Goal: Task Accomplishment & Management: Manage account settings

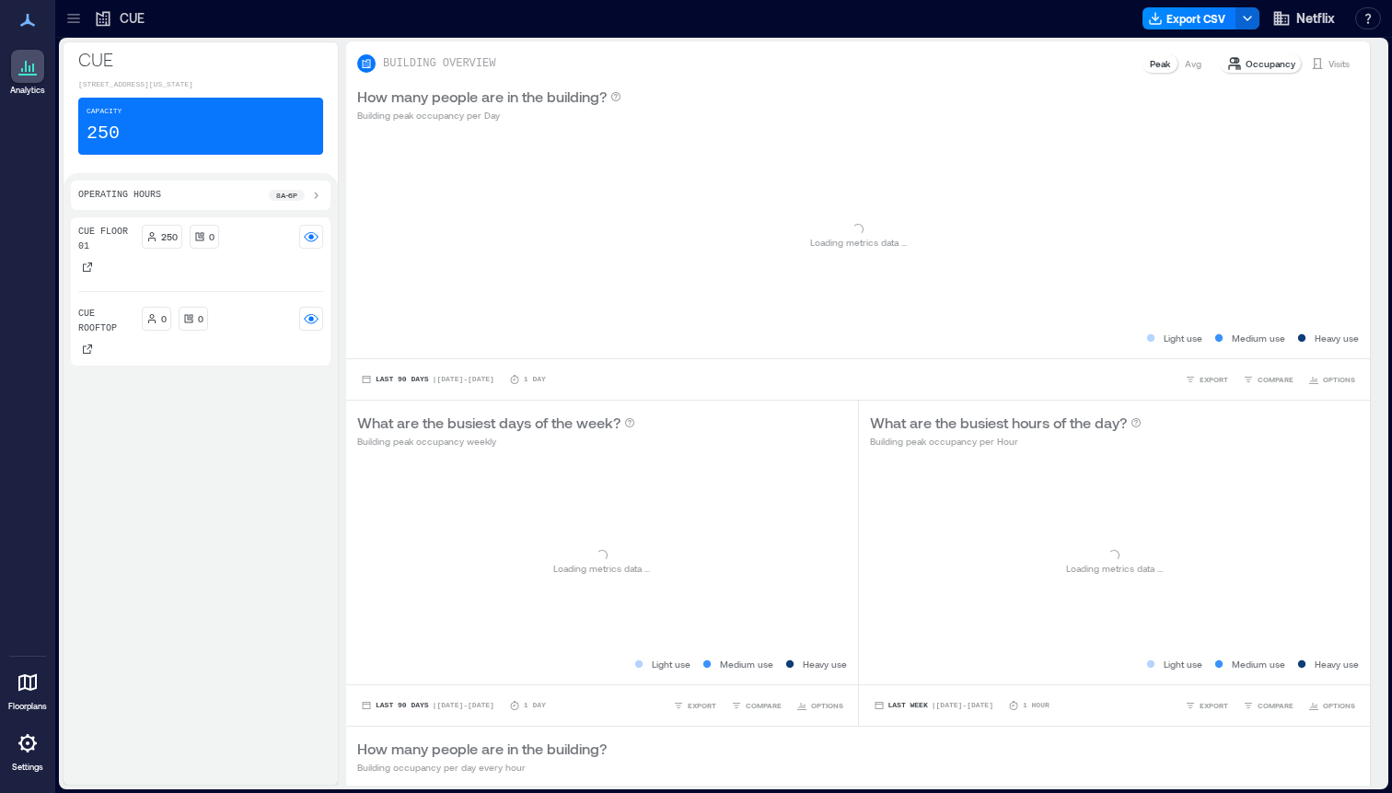
click at [65, 29] on div at bounding box center [73, 18] width 29 height 29
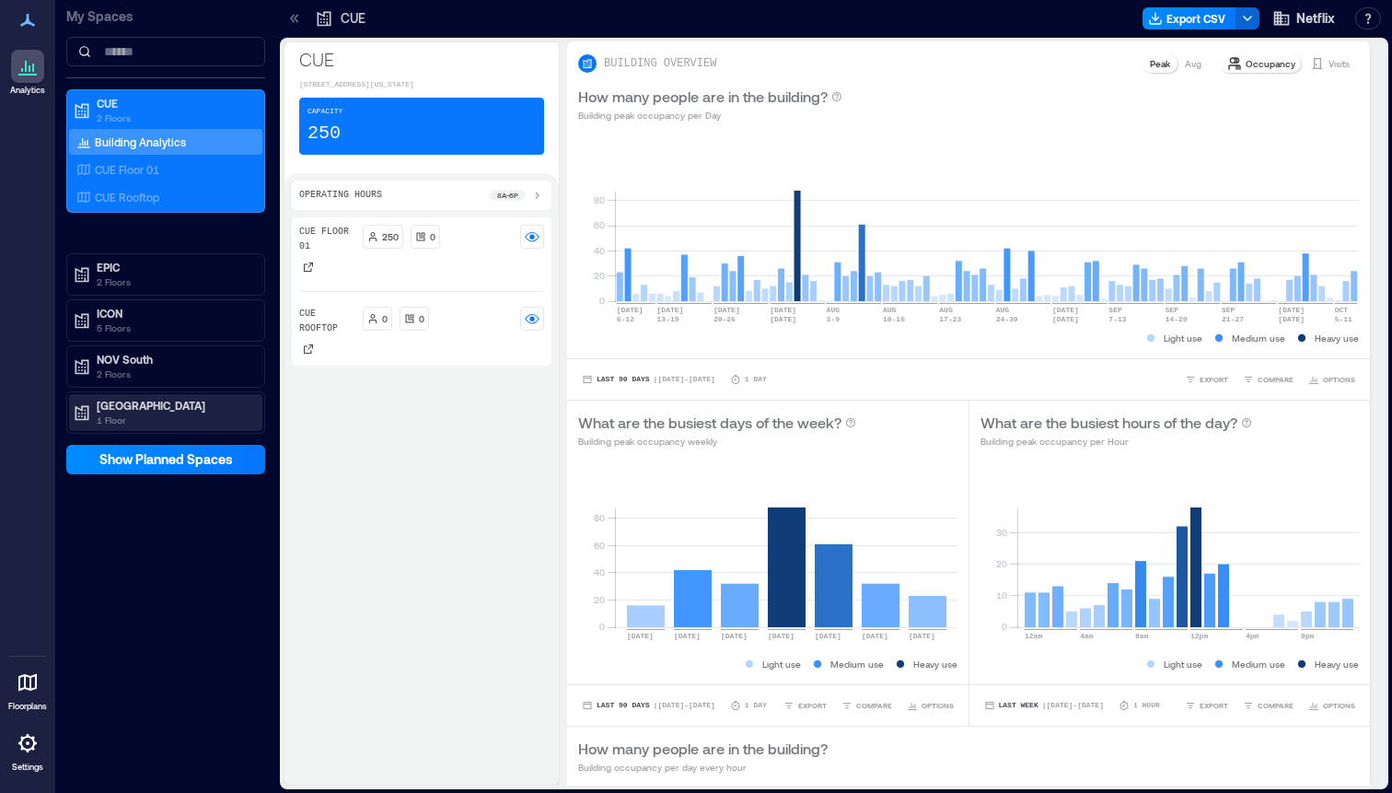
click at [175, 405] on p "[GEOGRAPHIC_DATA]" at bounding box center [174, 405] width 155 height 15
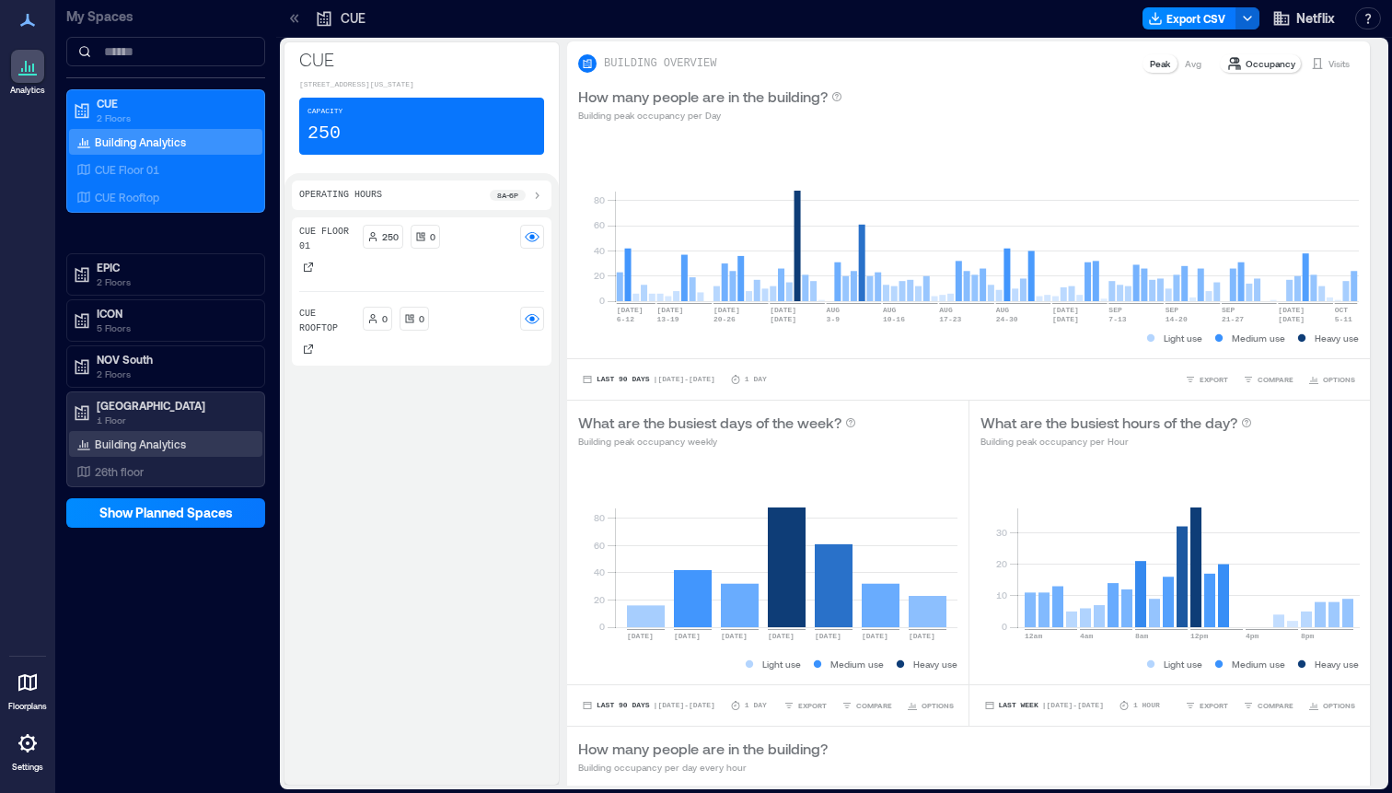
click at [191, 441] on div "Building Analytics" at bounding box center [165, 444] width 193 height 26
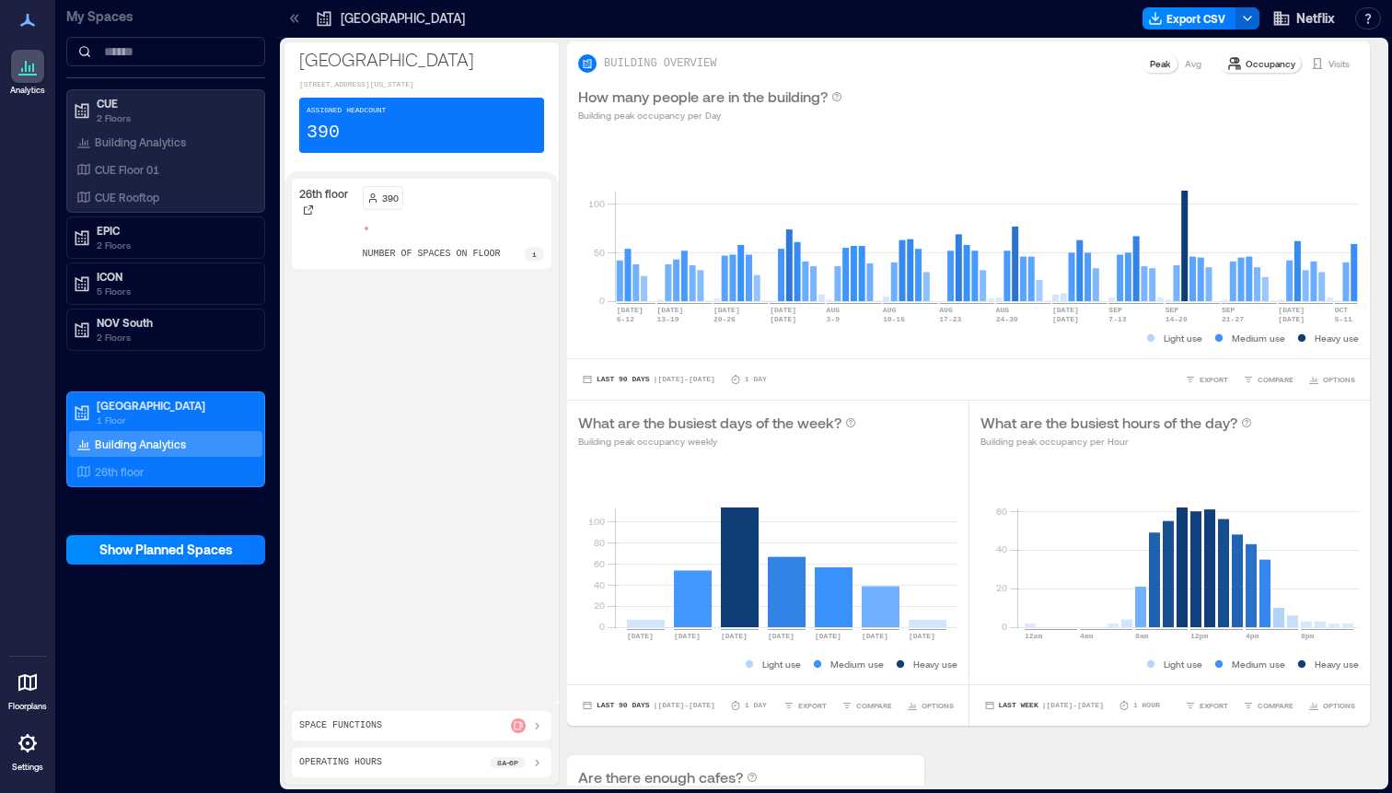
click at [34, 736] on icon at bounding box center [28, 743] width 22 height 22
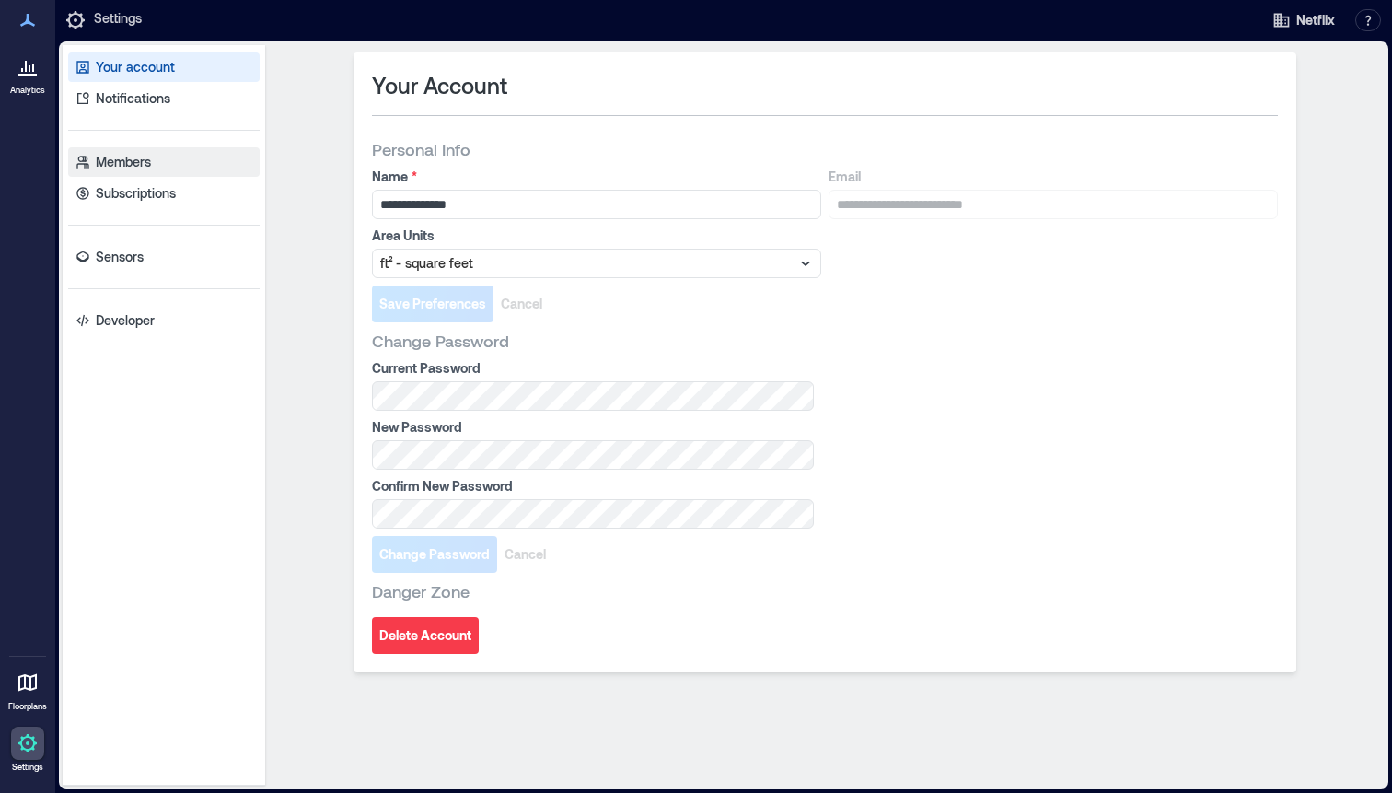
click at [194, 160] on link "Members" at bounding box center [163, 161] width 191 height 29
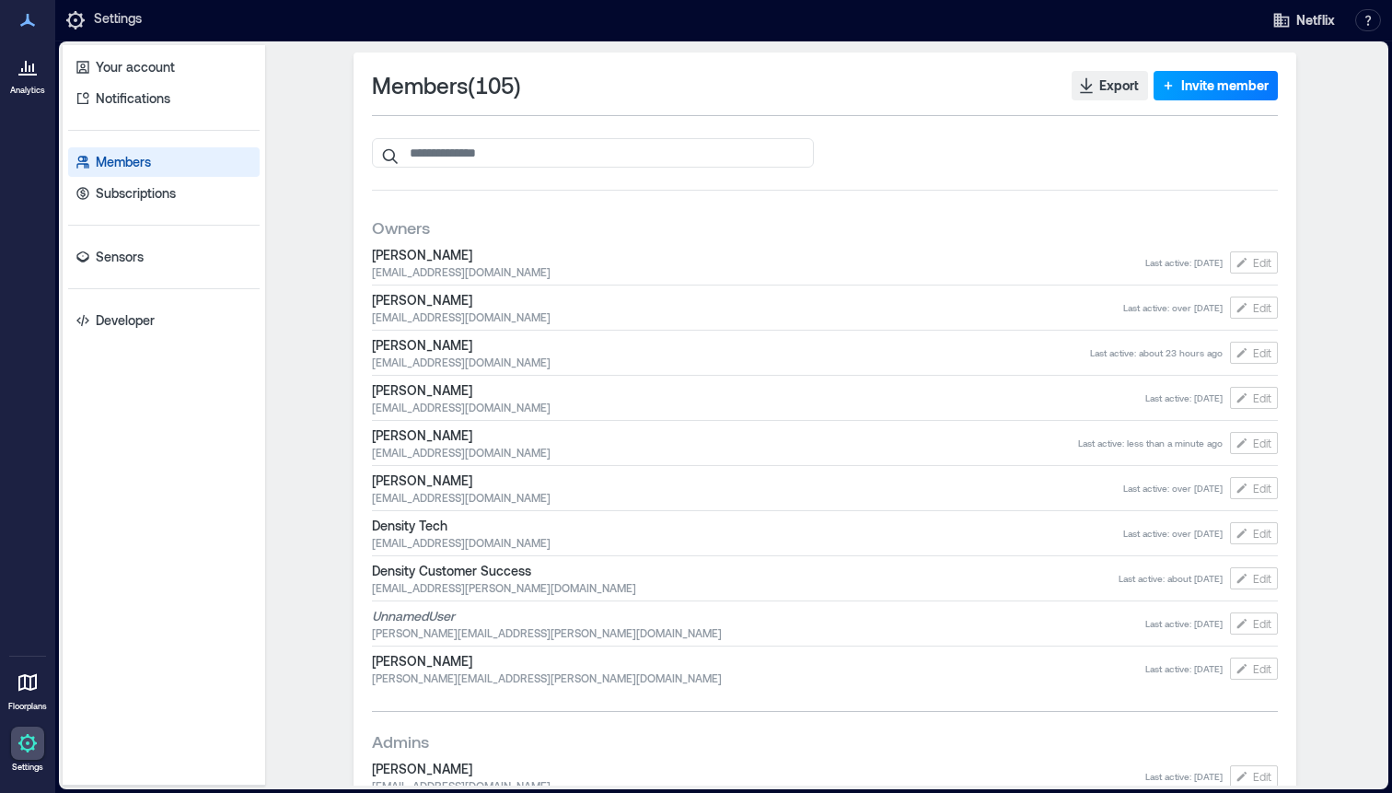
click at [1201, 91] on span "Invite member" at bounding box center [1224, 85] width 87 height 18
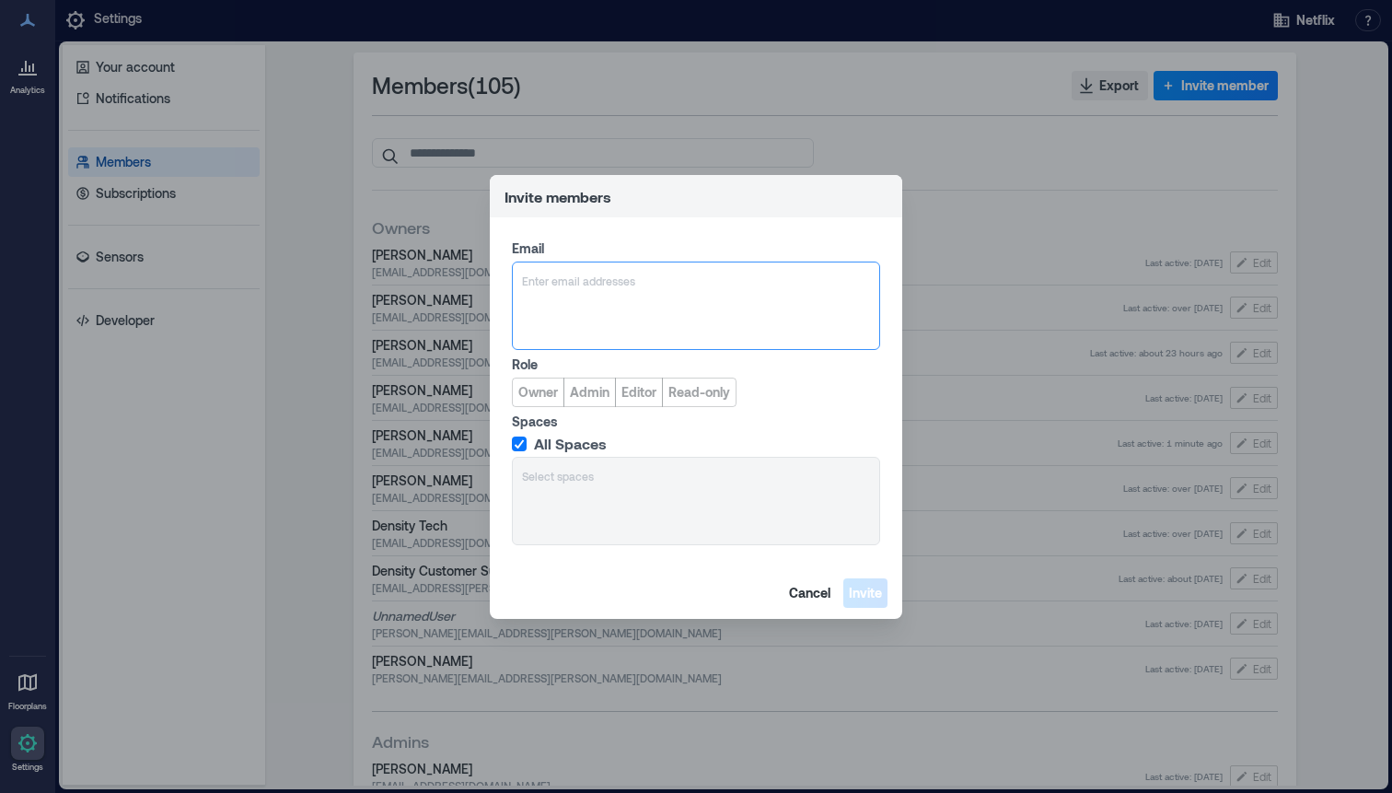
paste input "**********"
type input "**********"
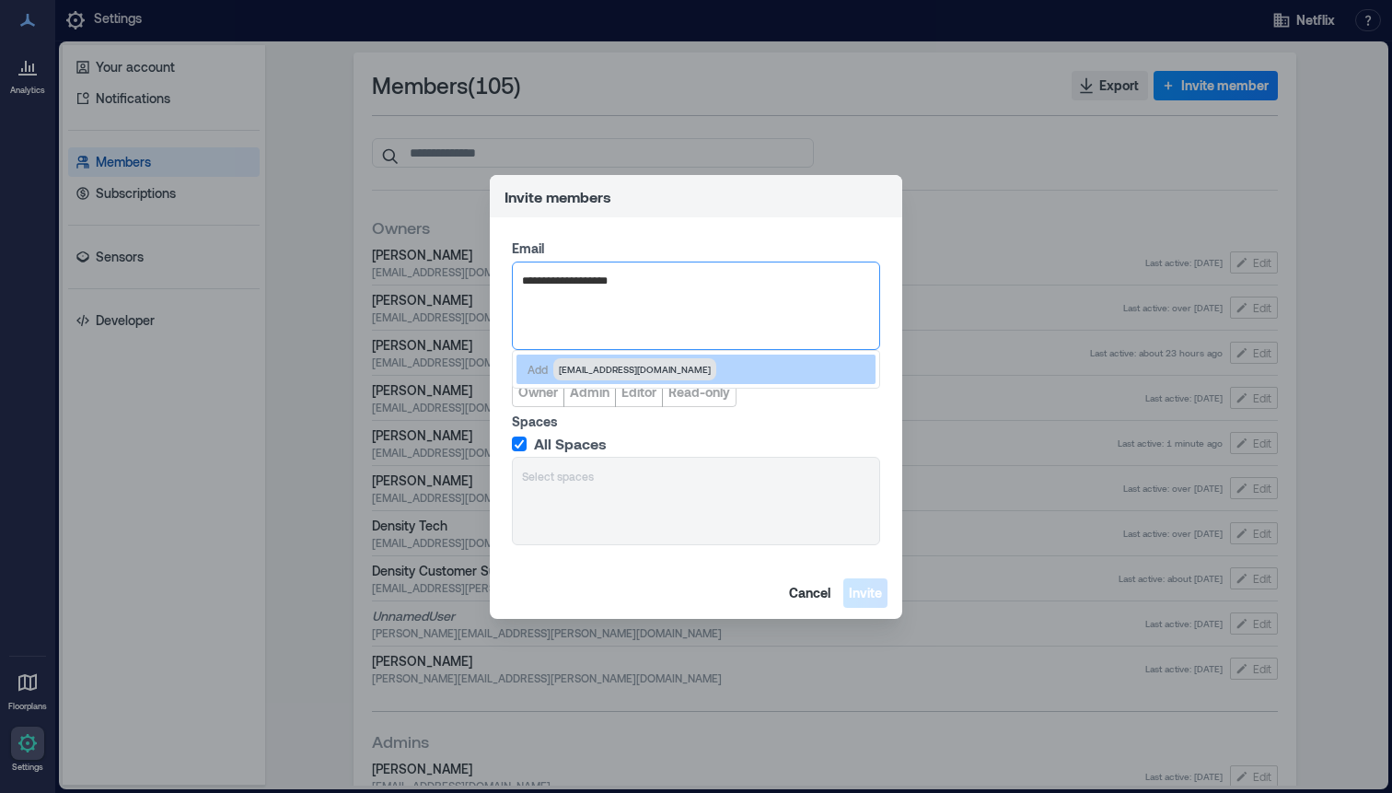
click at [602, 375] on span "[EMAIL_ADDRESS][DOMAIN_NAME]" at bounding box center [635, 369] width 152 height 15
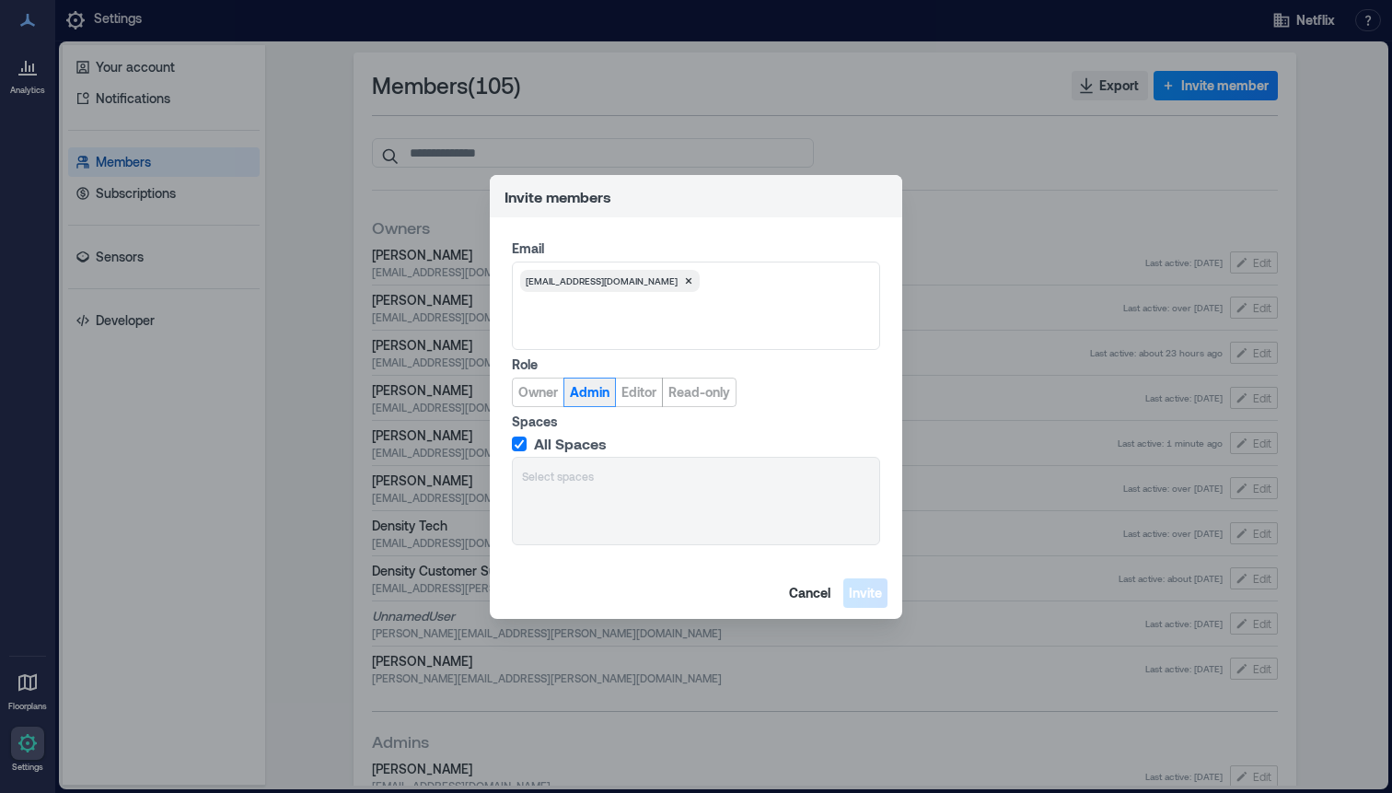
click at [607, 390] on span "Admin" at bounding box center [590, 392] width 40 height 18
click at [570, 445] on span "All Spaces" at bounding box center [570, 444] width 73 height 18
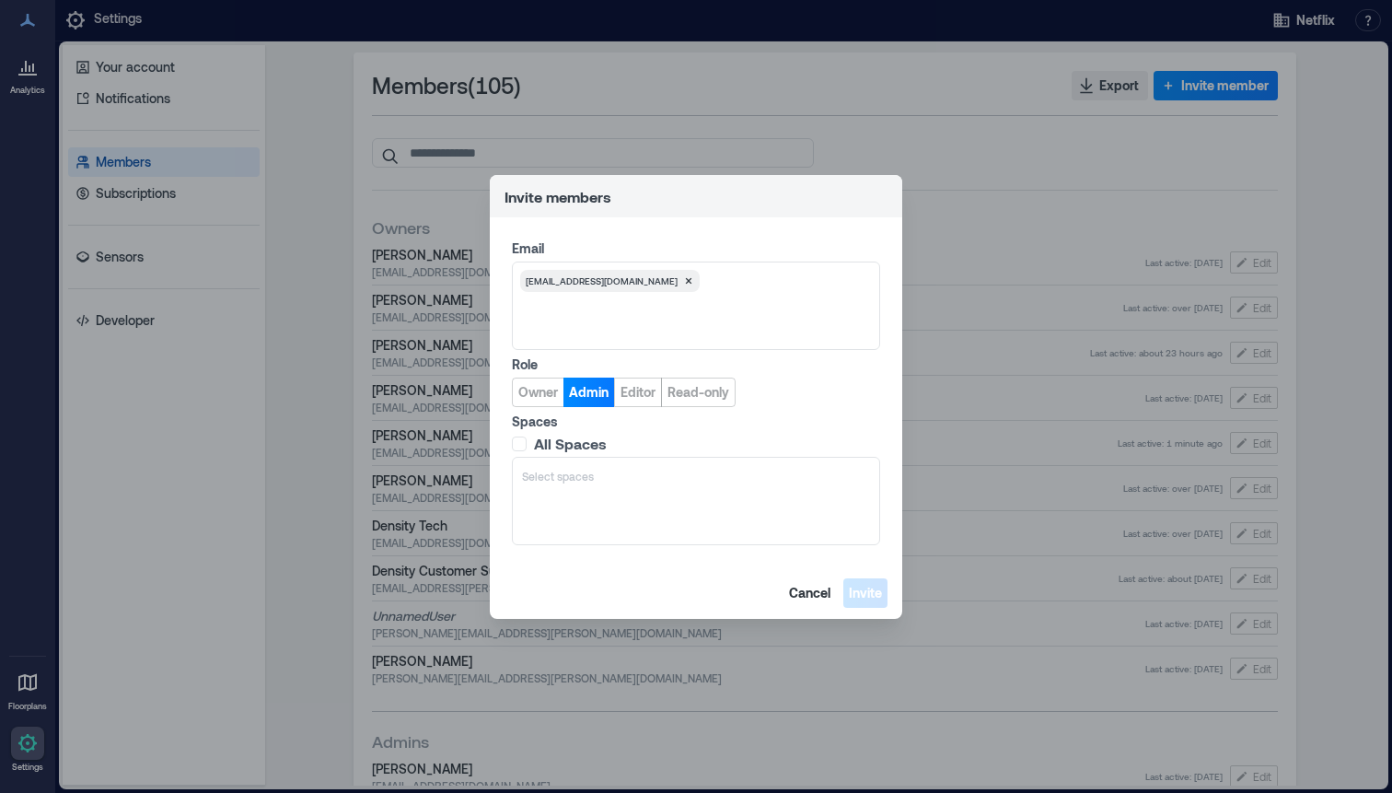
click at [570, 445] on span "All Spaces" at bounding box center [570, 444] width 73 height 18
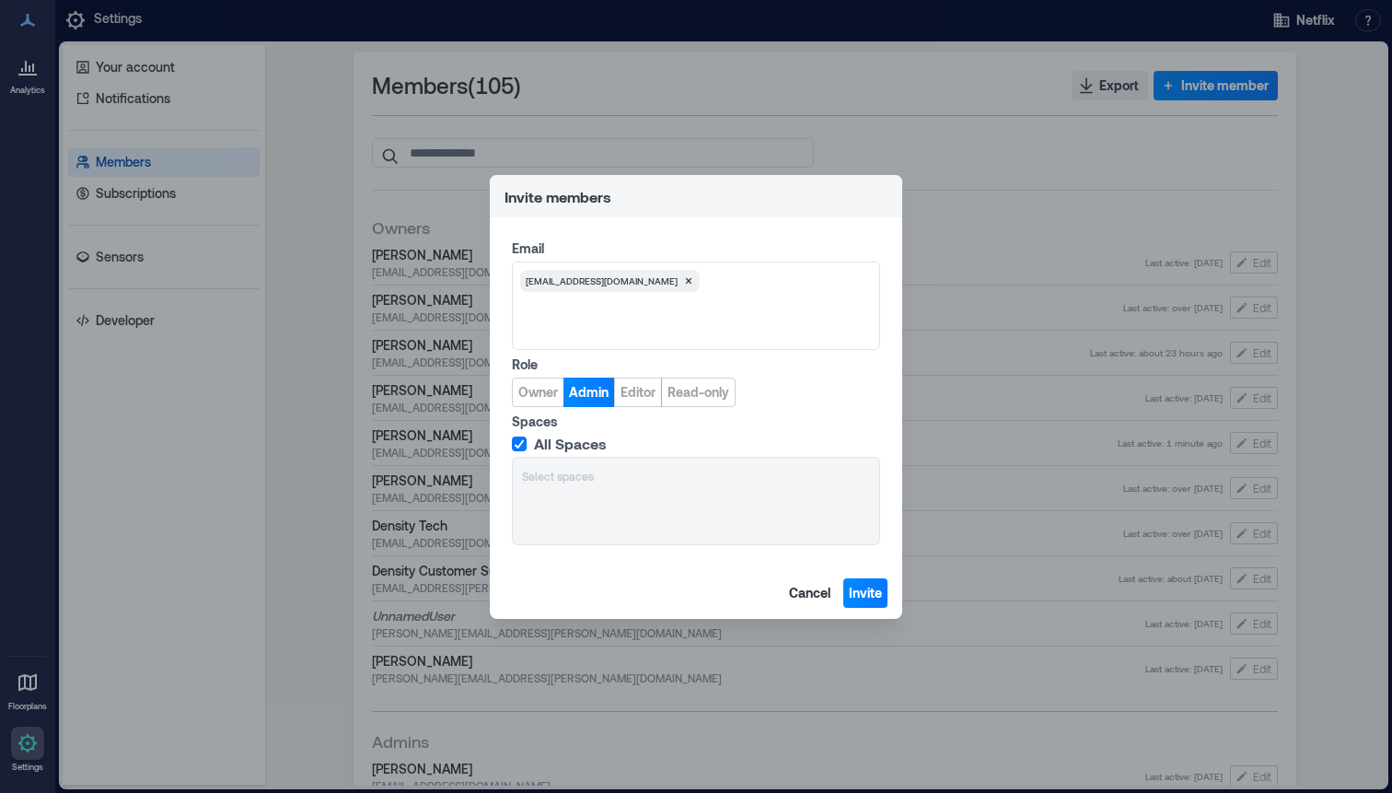
click at [574, 481] on div "All Spaces Select spaces" at bounding box center [696, 490] width 368 height 110
click at [554, 433] on div "Spaces All Spaces Select spaces" at bounding box center [696, 478] width 368 height 133
click at [560, 466] on div "All Spaces Select spaces" at bounding box center [696, 490] width 368 height 110
click at [551, 439] on span "All Spaces" at bounding box center [570, 444] width 73 height 18
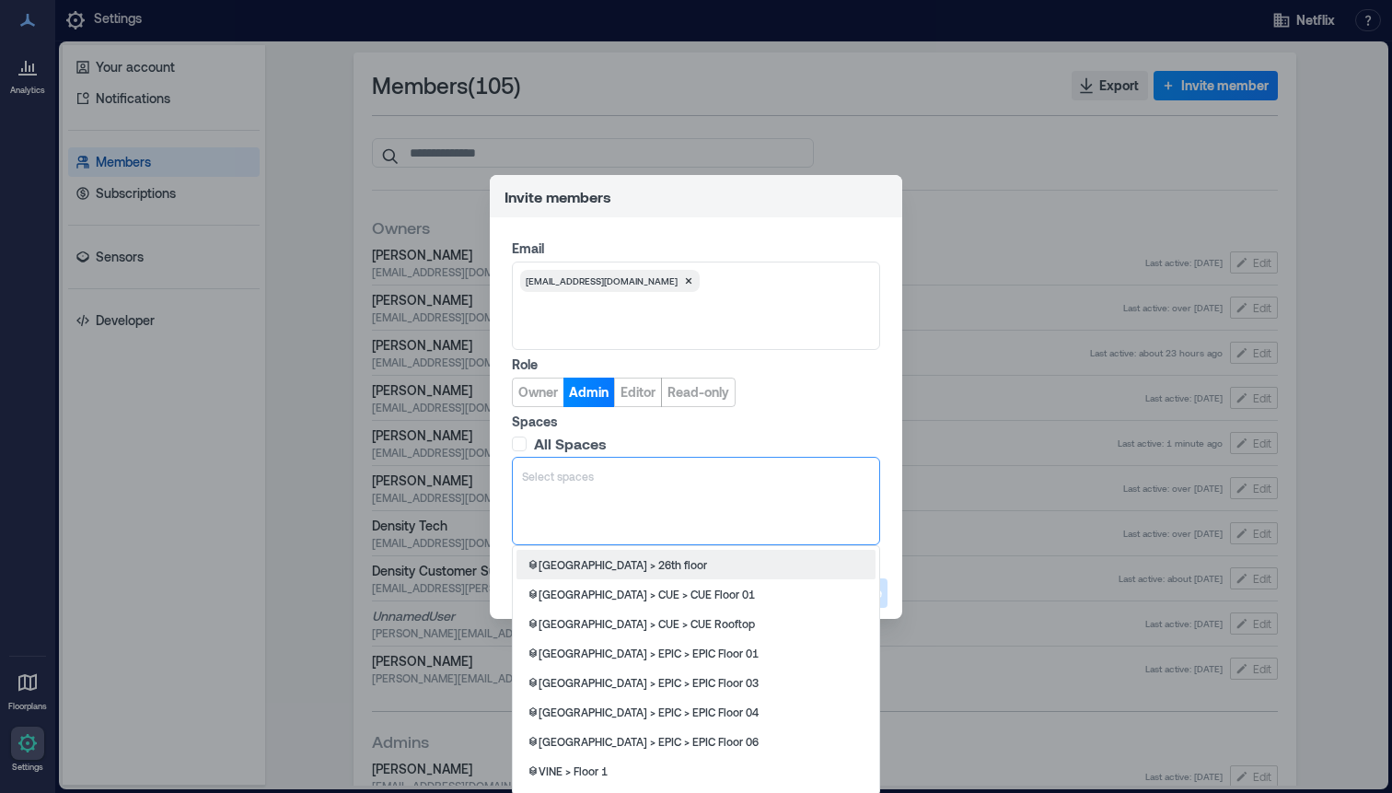
click at [555, 472] on div at bounding box center [696, 476] width 348 height 18
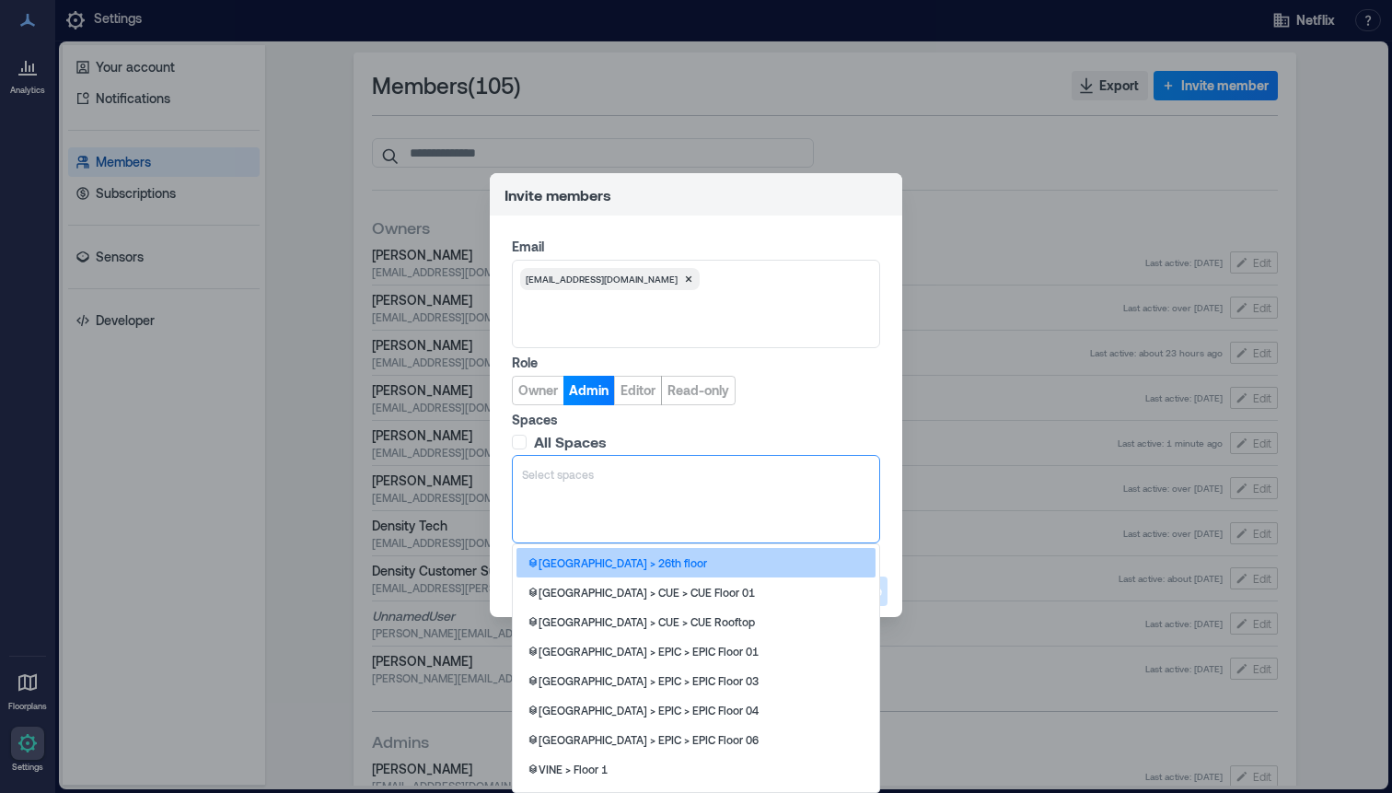
click at [611, 563] on p "[GEOGRAPHIC_DATA] > 26th floor" at bounding box center [623, 562] width 168 height 15
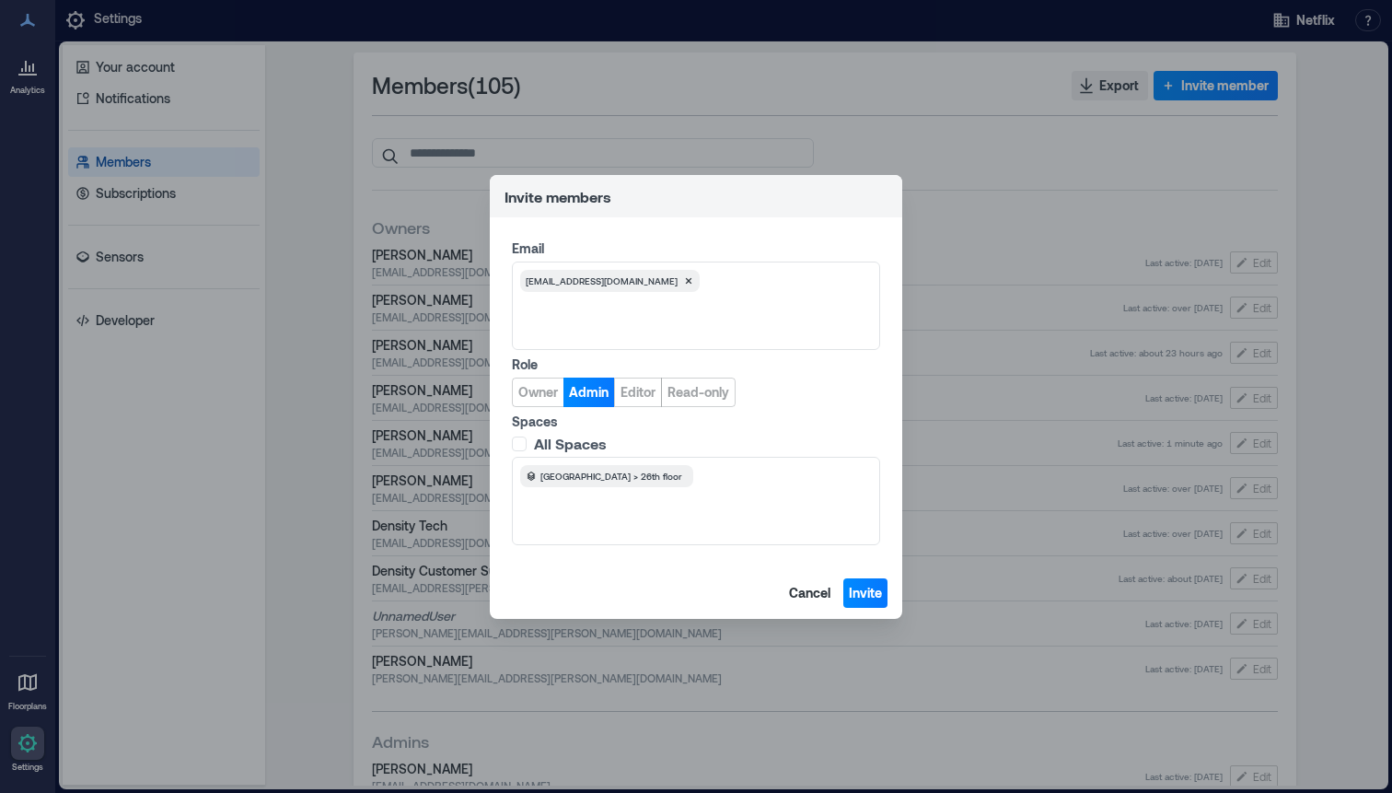
click at [836, 407] on div "Email [EMAIL_ADDRESS][DOMAIN_NAME] Role Owner Admin Editor Read-only Spaces All…" at bounding box center [696, 392] width 412 height 350
click at [868, 601] on button "Invite" at bounding box center [865, 592] width 44 height 29
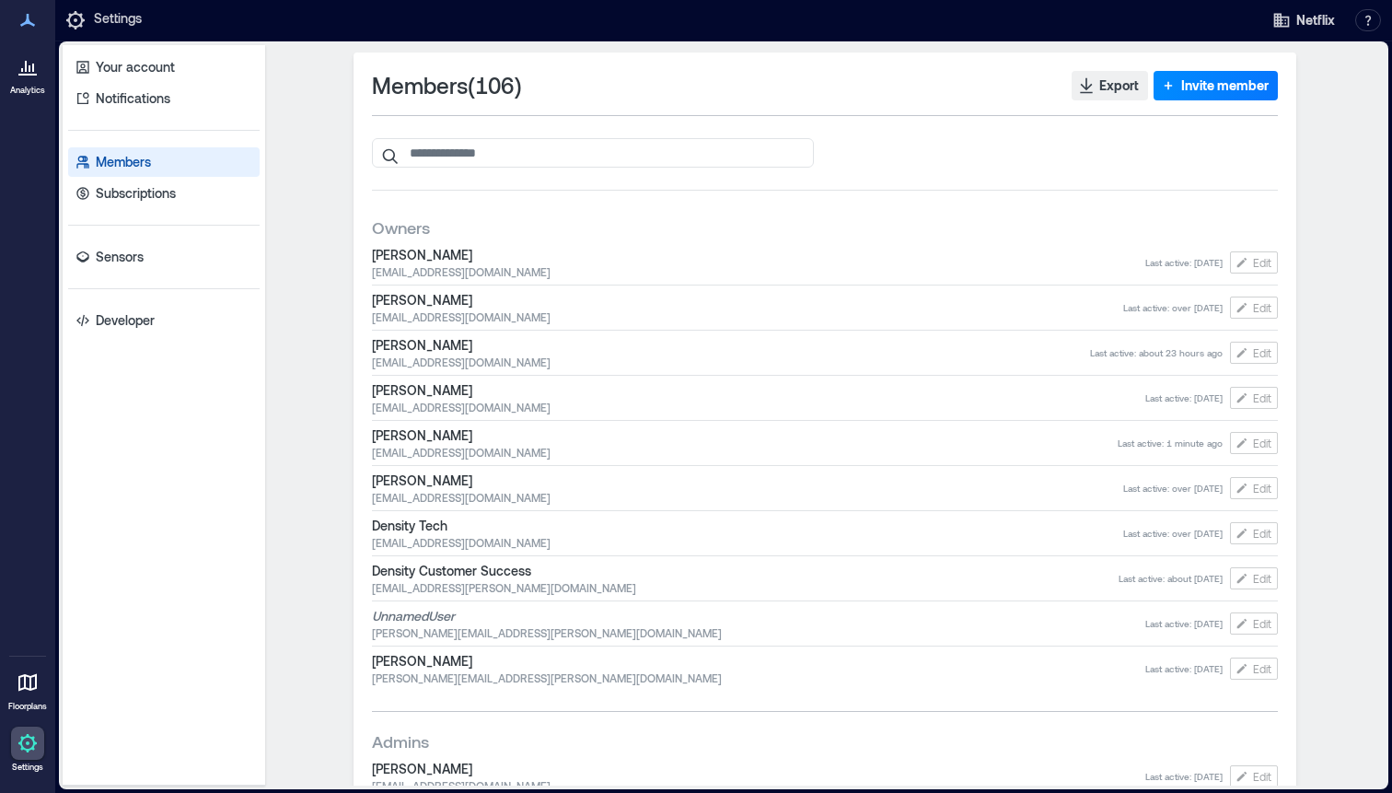
click at [27, 45] on link "Analytics" at bounding box center [28, 72] width 46 height 57
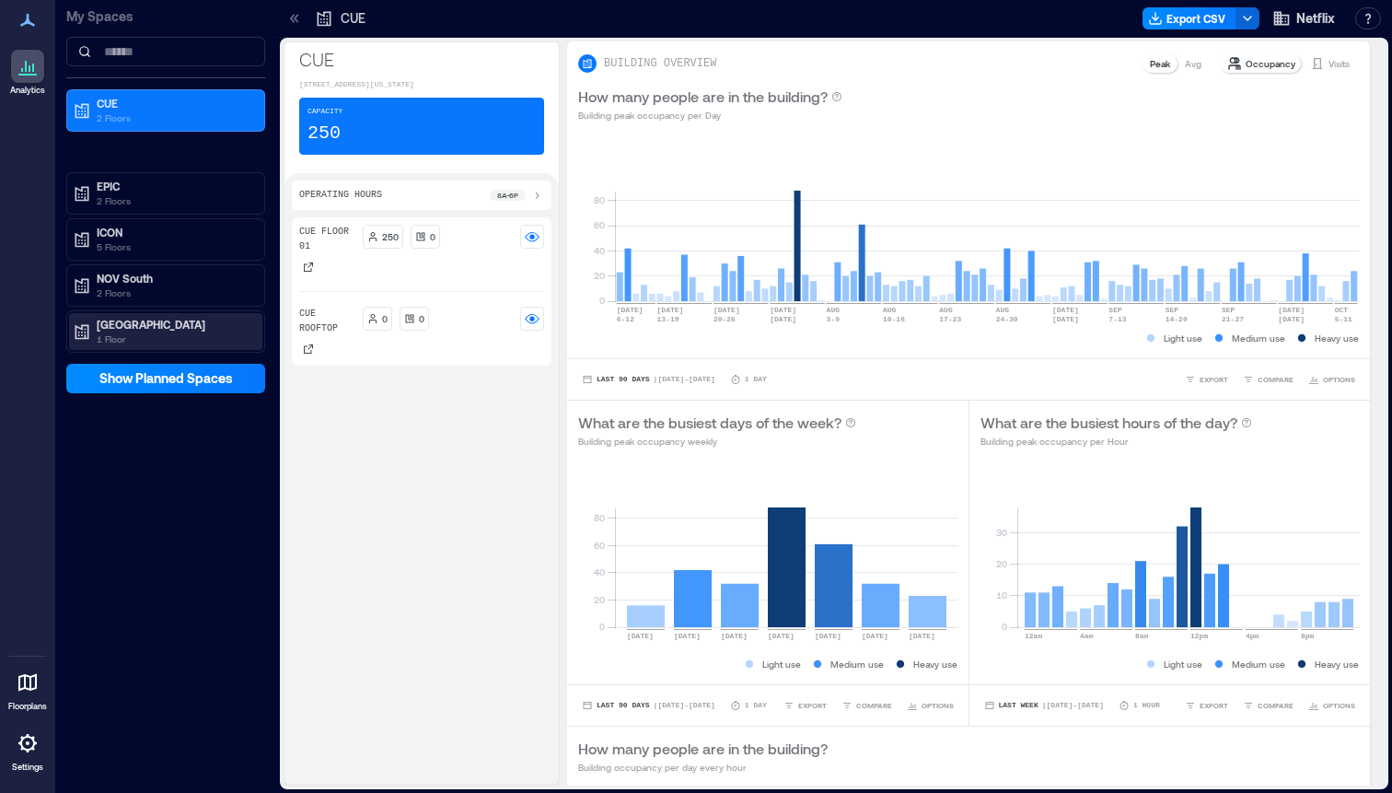
click at [133, 329] on p "[GEOGRAPHIC_DATA]" at bounding box center [174, 324] width 155 height 15
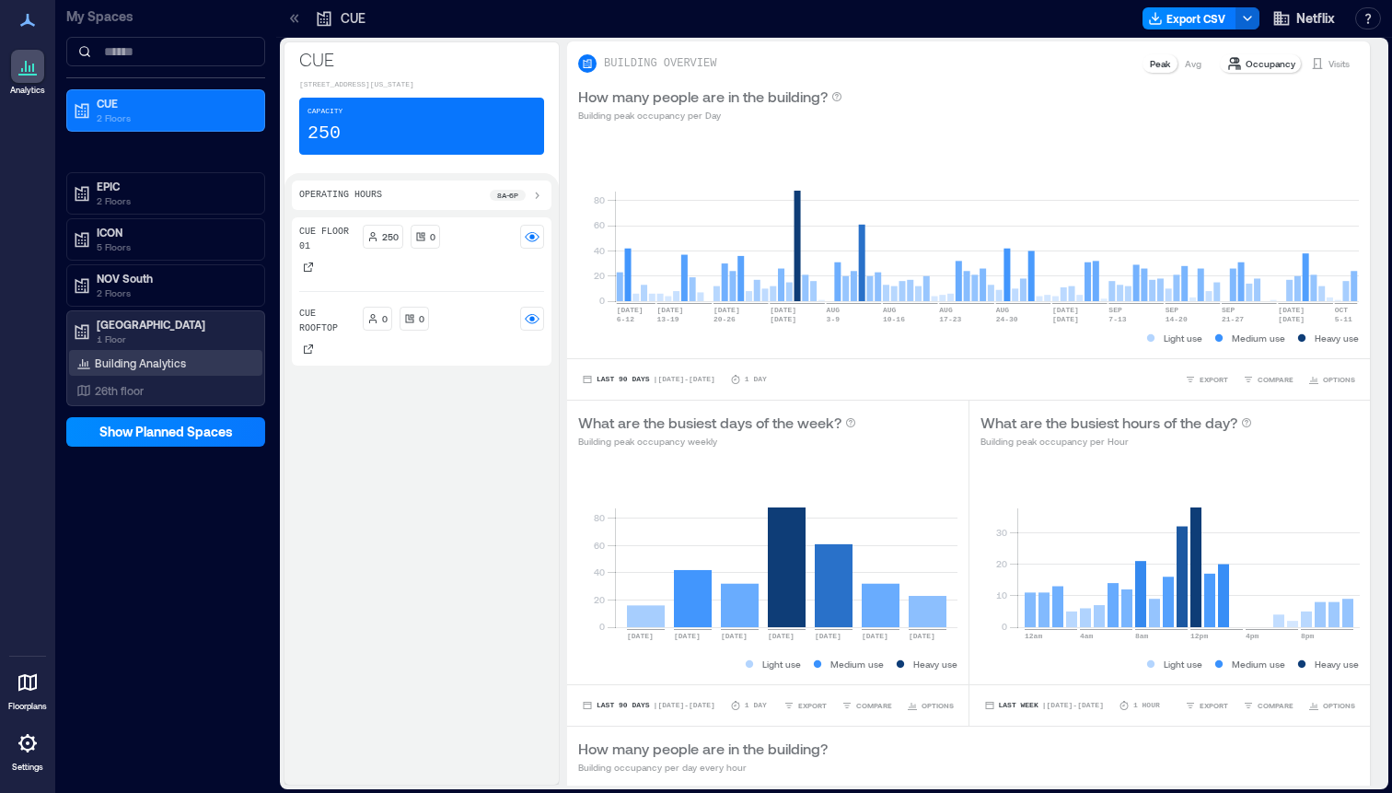
click at [130, 365] on p "Building Analytics" at bounding box center [140, 362] width 91 height 15
